Goal: Navigation & Orientation: Find specific page/section

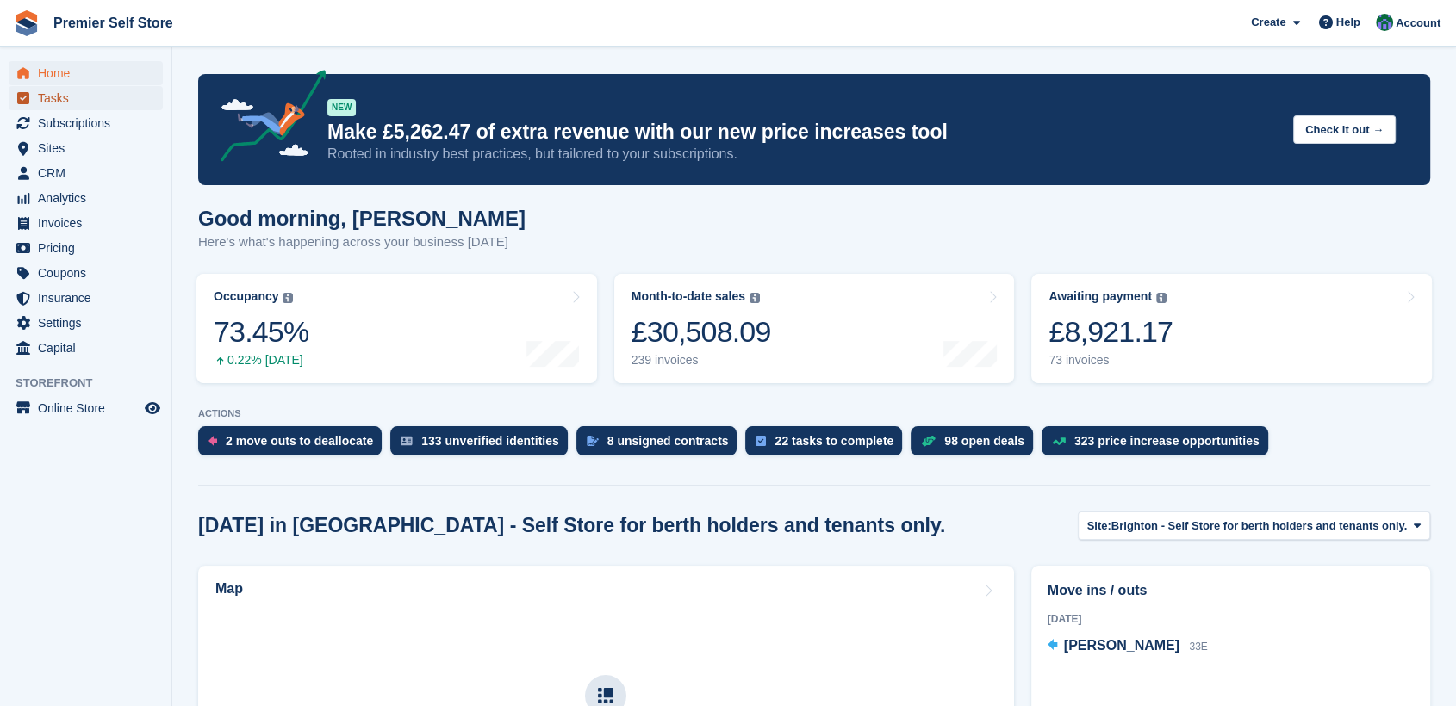
click at [53, 98] on span "Tasks" at bounding box center [89, 98] width 103 height 24
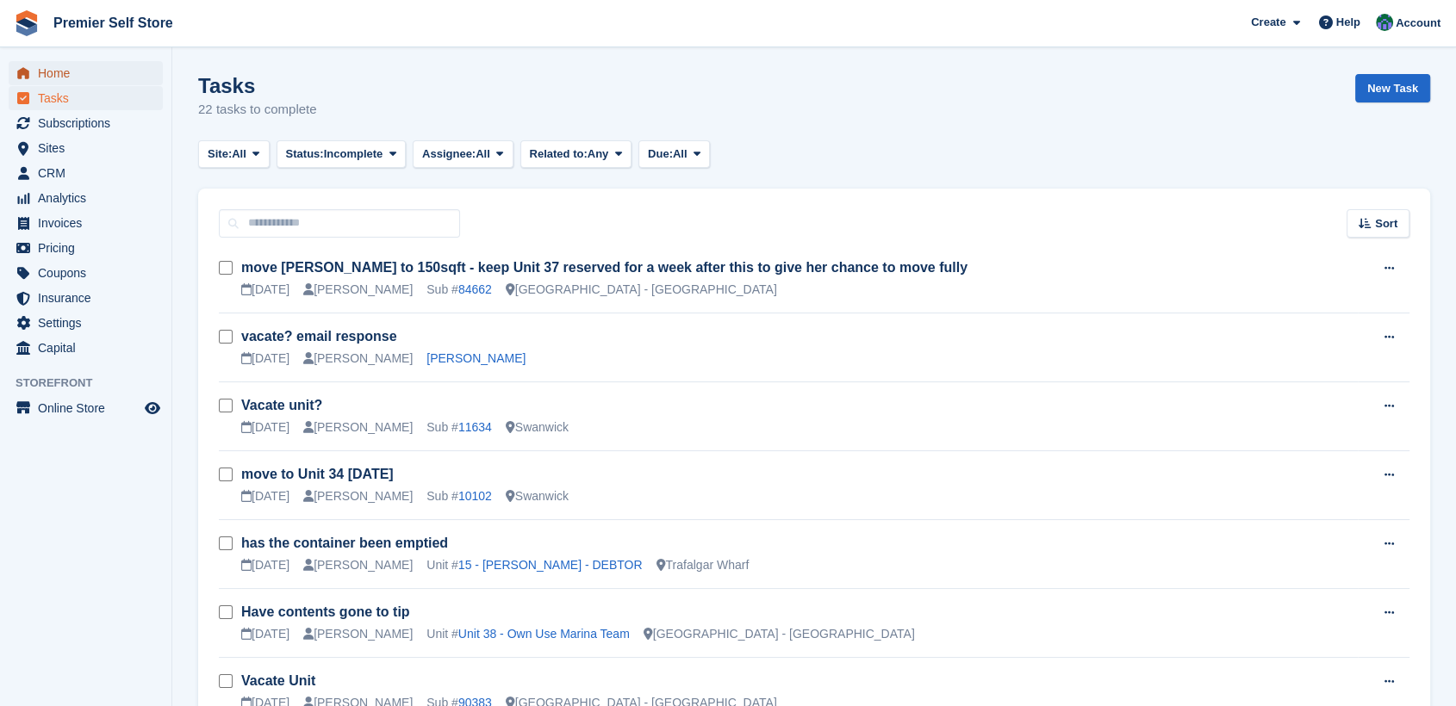
click at [57, 71] on span "Home" at bounding box center [89, 73] width 103 height 24
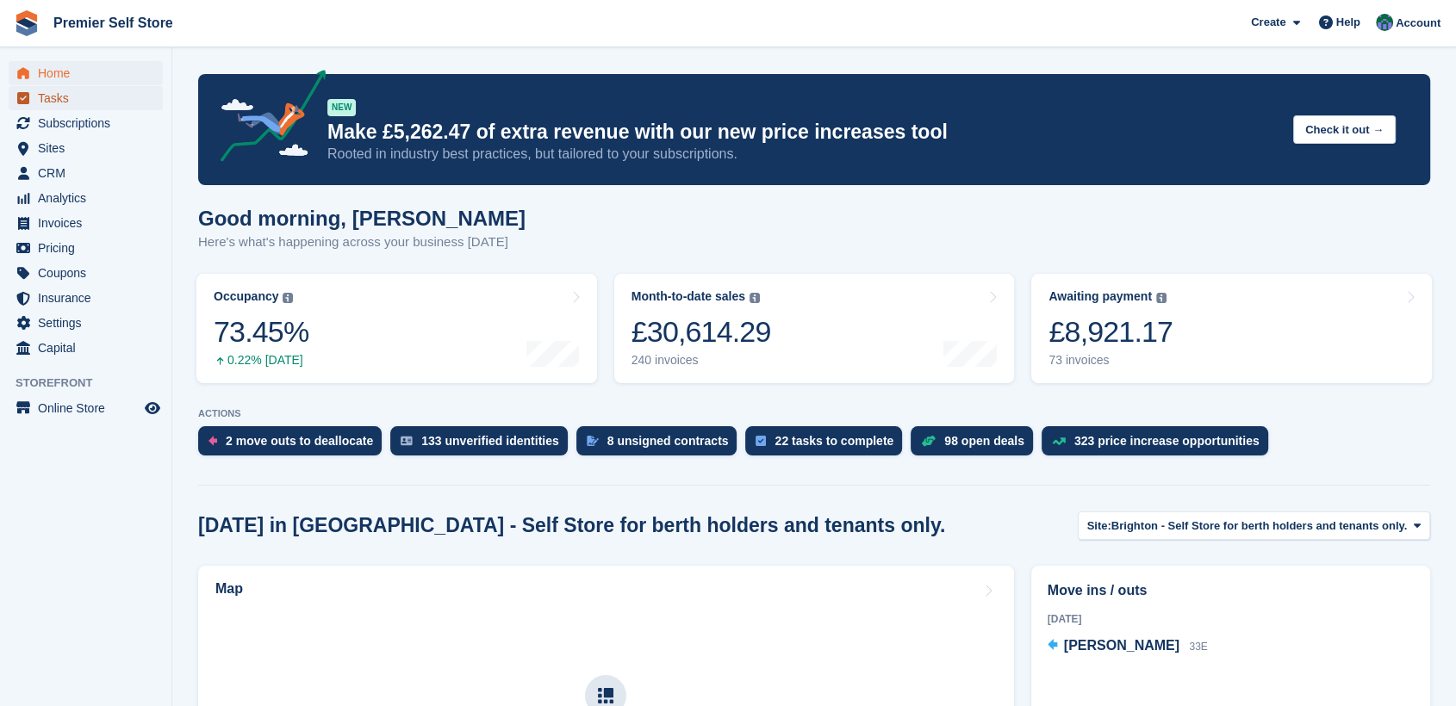
click at [46, 98] on span "Tasks" at bounding box center [89, 98] width 103 height 24
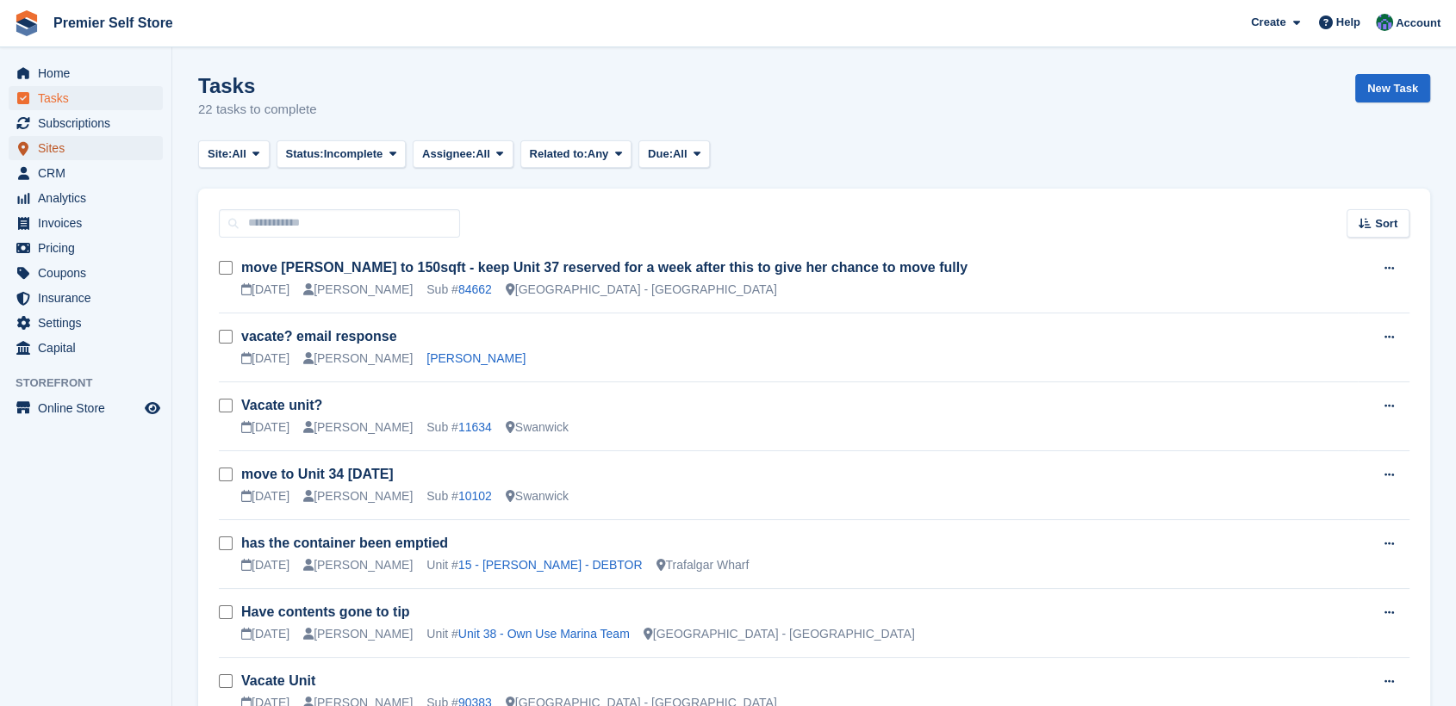
click at [53, 151] on span "Sites" at bounding box center [89, 148] width 103 height 24
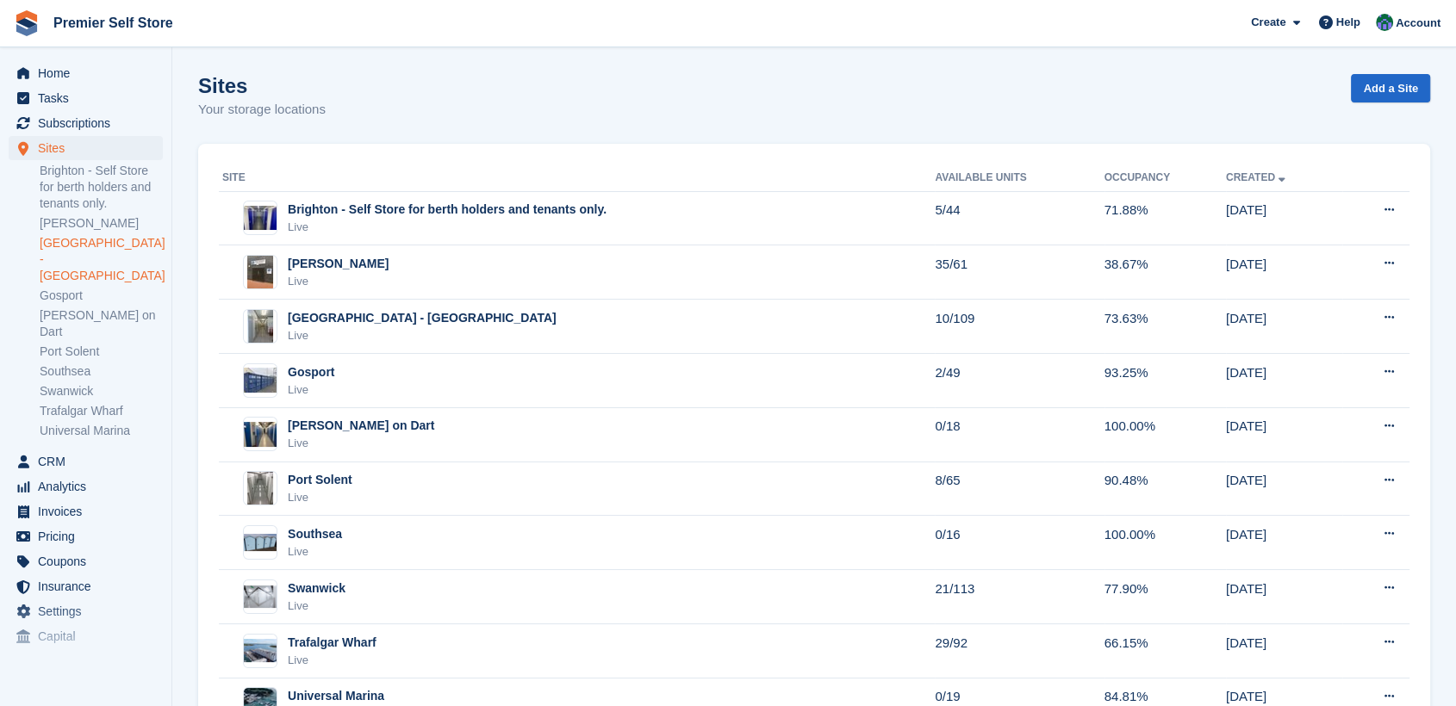
click at [59, 248] on link "[GEOGRAPHIC_DATA] - [GEOGRAPHIC_DATA]" at bounding box center [101, 259] width 123 height 49
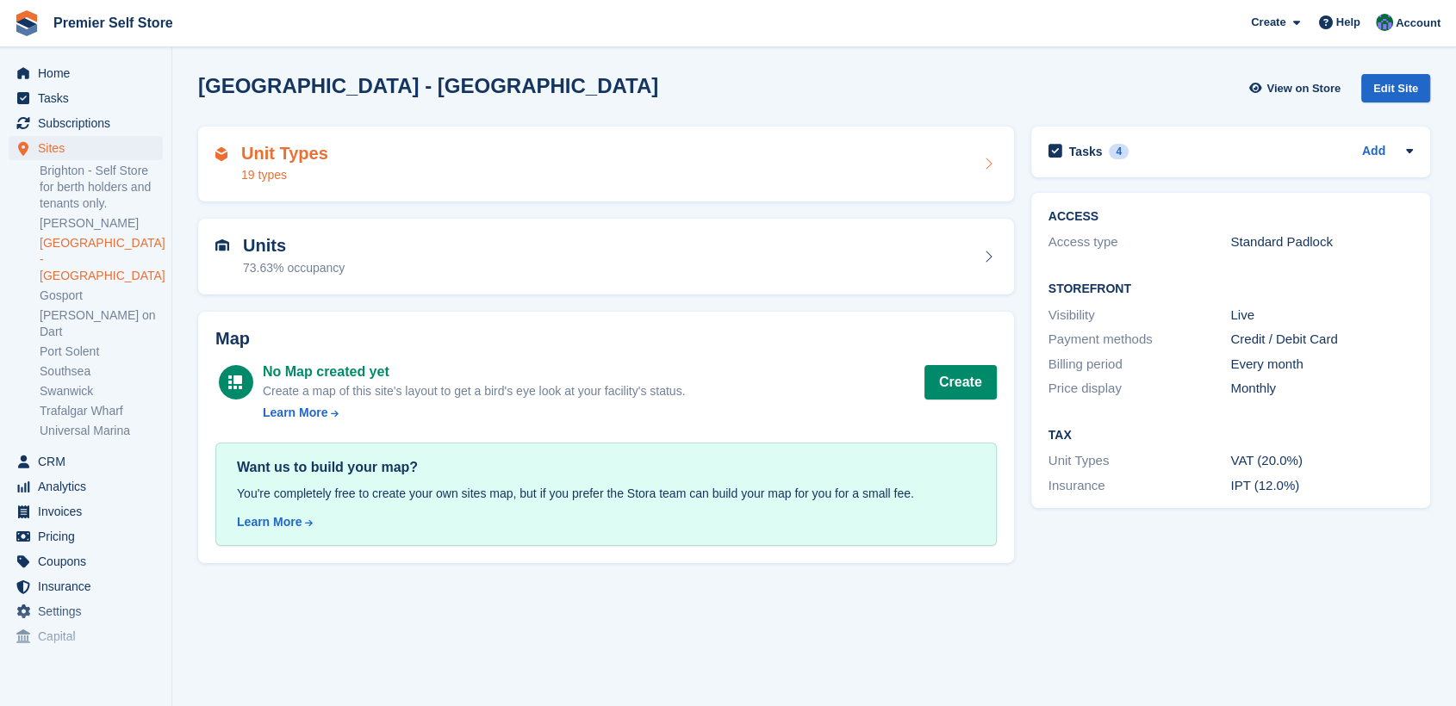
click at [414, 164] on div "Unit Types 19 types" at bounding box center [605, 164] width 781 height 41
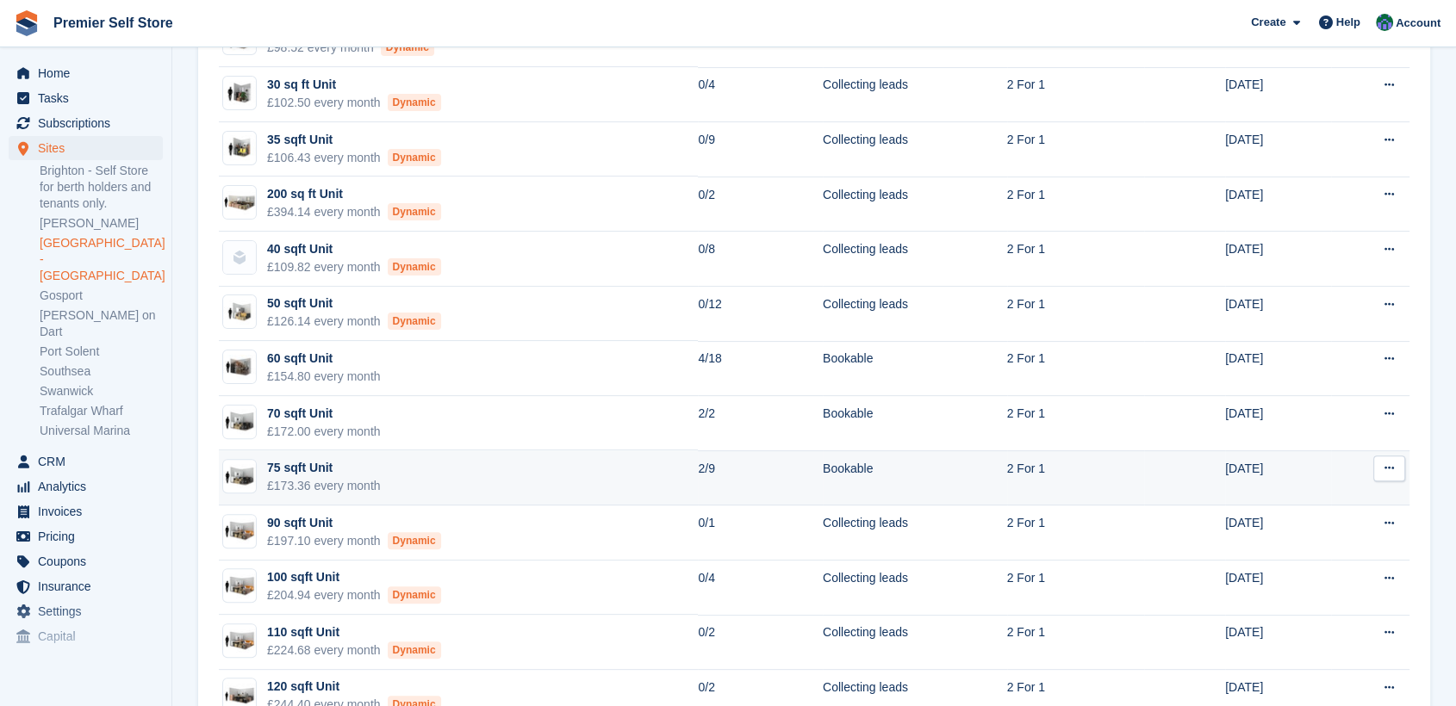
scroll to position [547, 0]
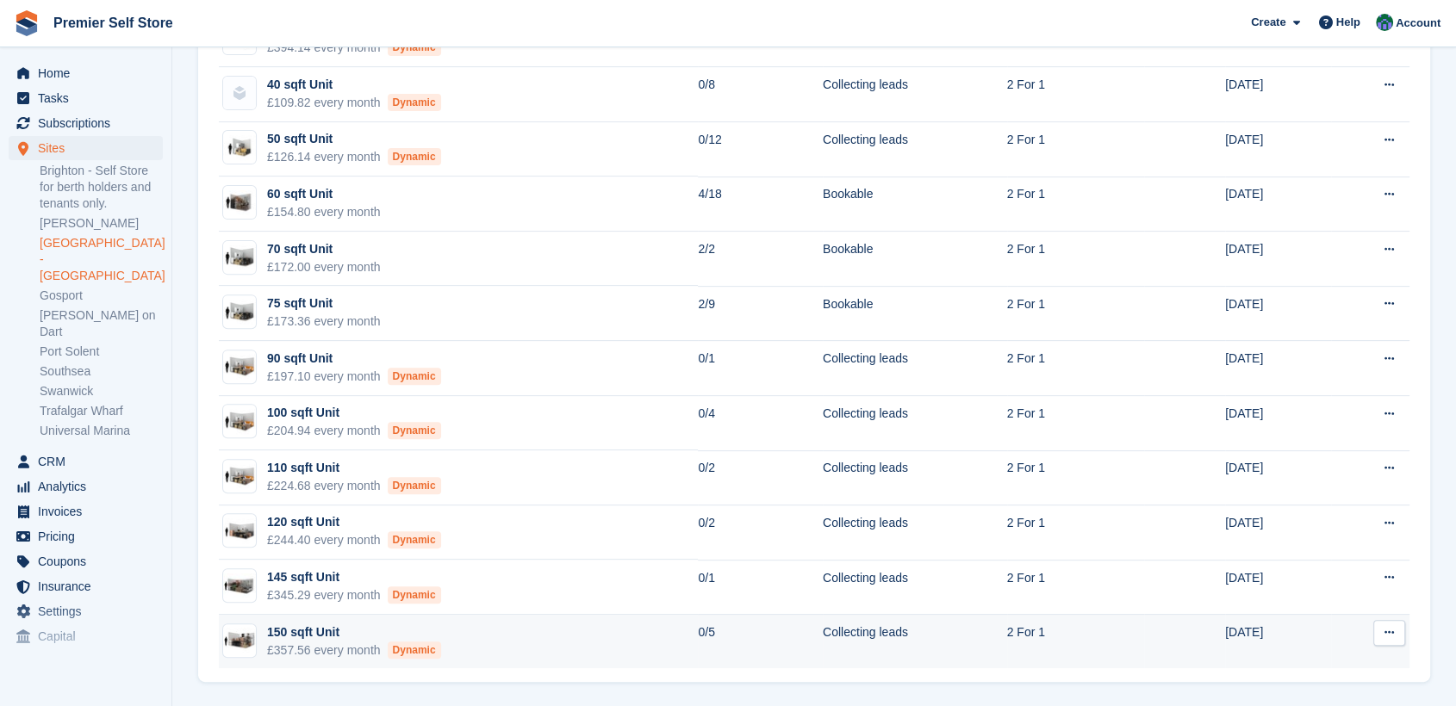
click at [302, 628] on div "150 sqft Unit" at bounding box center [354, 633] width 174 height 18
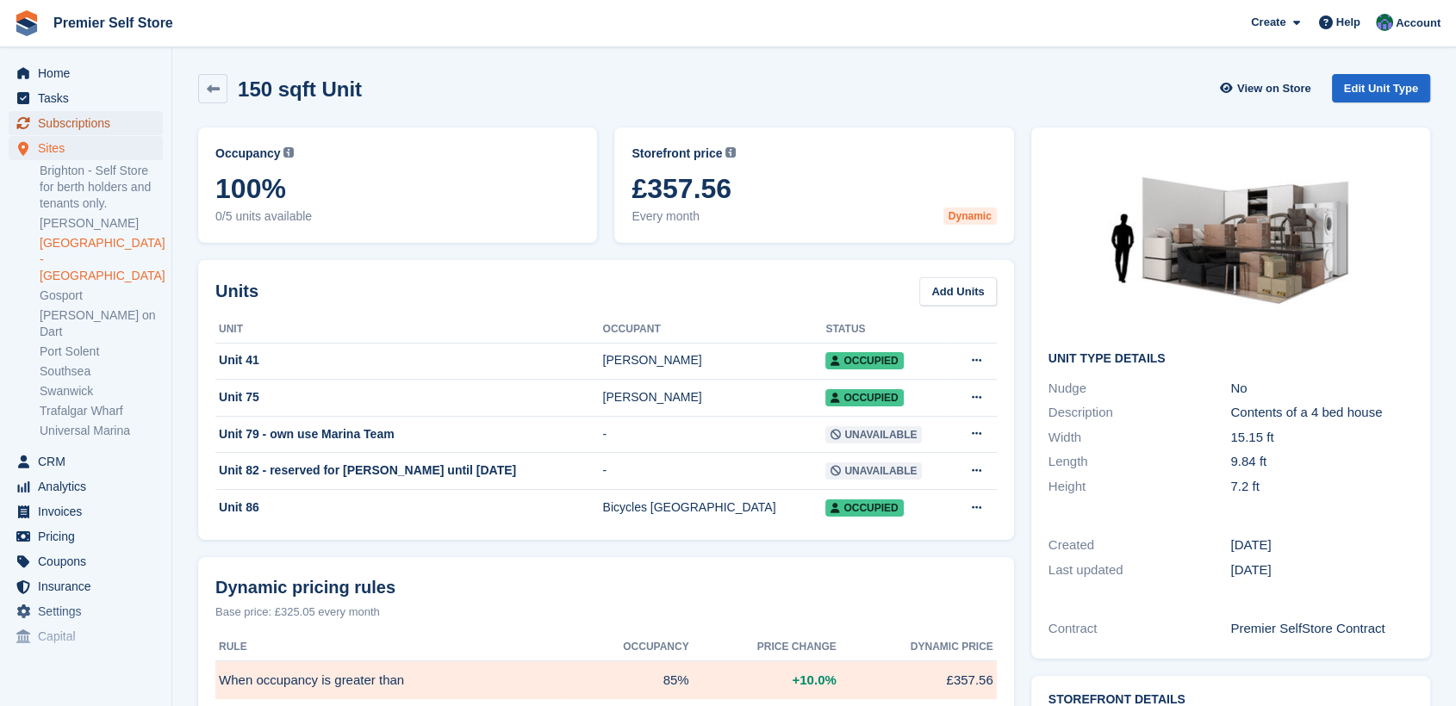
click at [64, 115] on span "Subscriptions" at bounding box center [89, 123] width 103 height 24
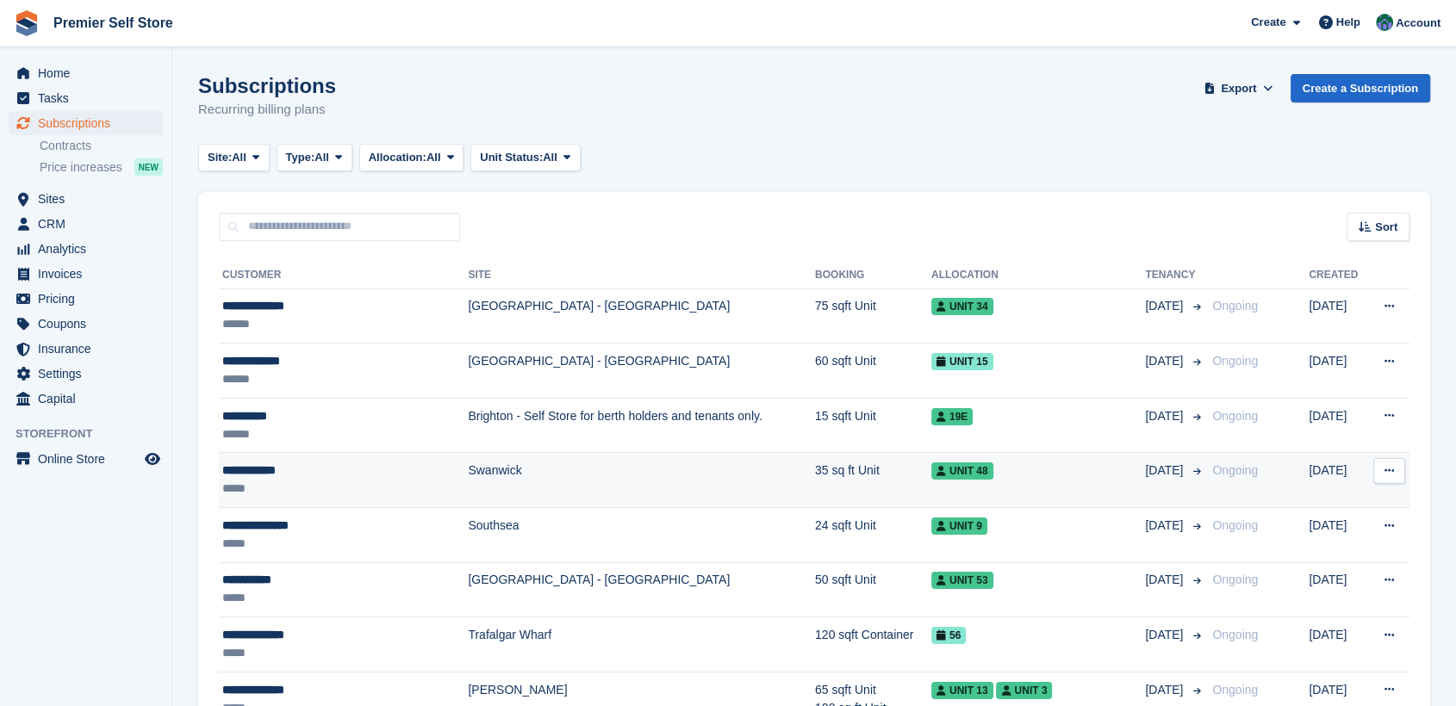
click at [235, 470] on div "**********" at bounding box center [326, 471] width 208 height 18
